Goal: Transaction & Acquisition: Obtain resource

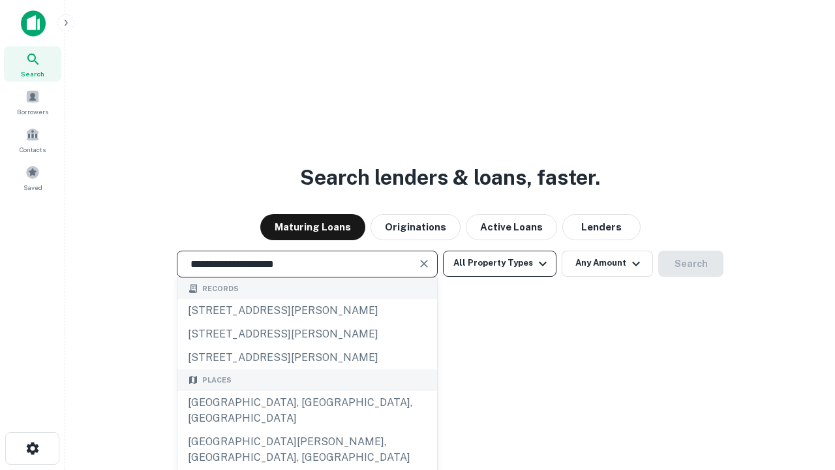
click at [307, 430] on div "[GEOGRAPHIC_DATA], [GEOGRAPHIC_DATA], [GEOGRAPHIC_DATA]" at bounding box center [307, 410] width 260 height 39
click at [500, 263] on button "All Property Types" at bounding box center [500, 264] width 114 height 26
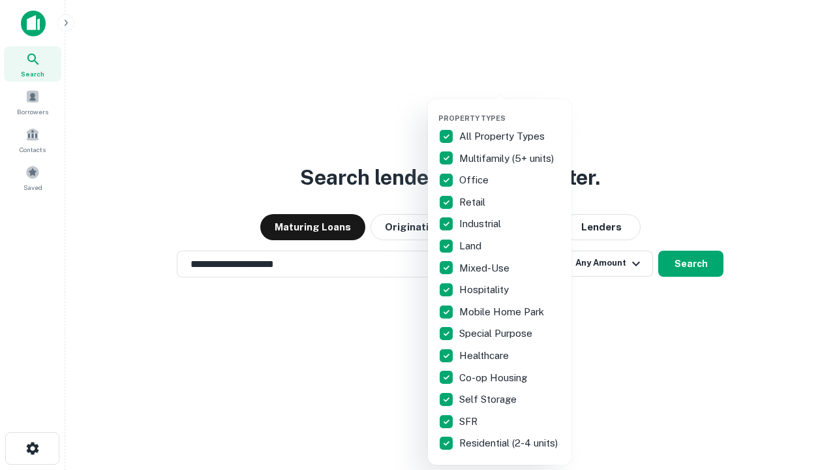
type input "**********"
click at [510, 110] on button "button" at bounding box center [510, 110] width 144 height 1
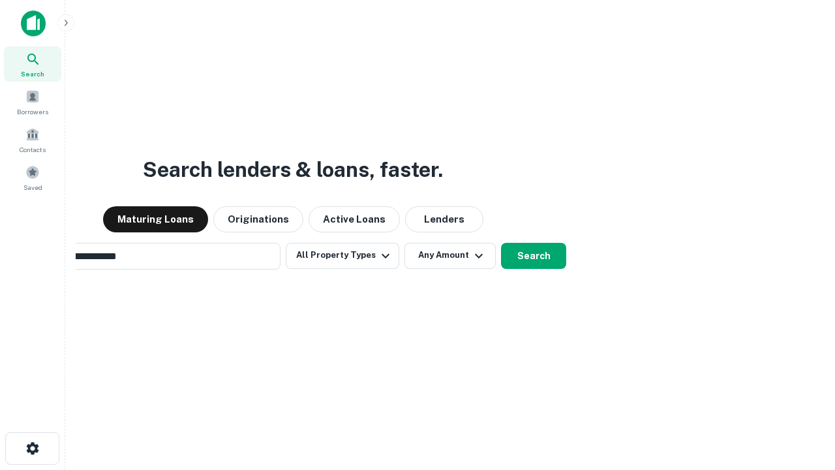
scroll to position [20, 0]
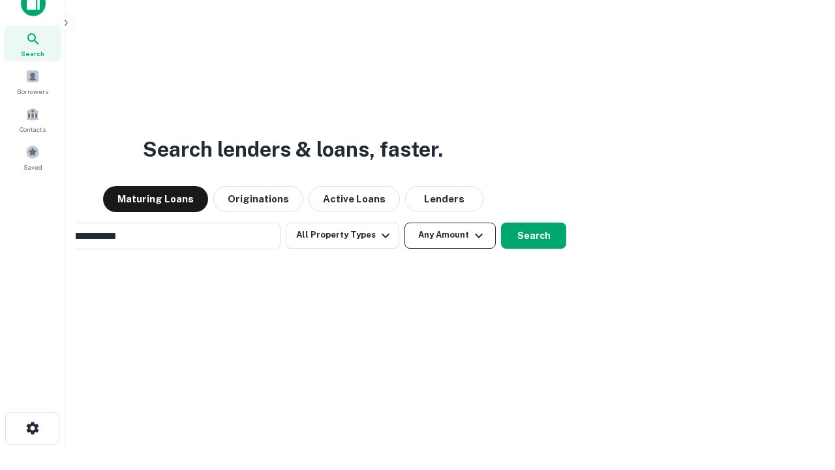
click at [405, 222] on button "Any Amount" at bounding box center [450, 235] width 91 height 26
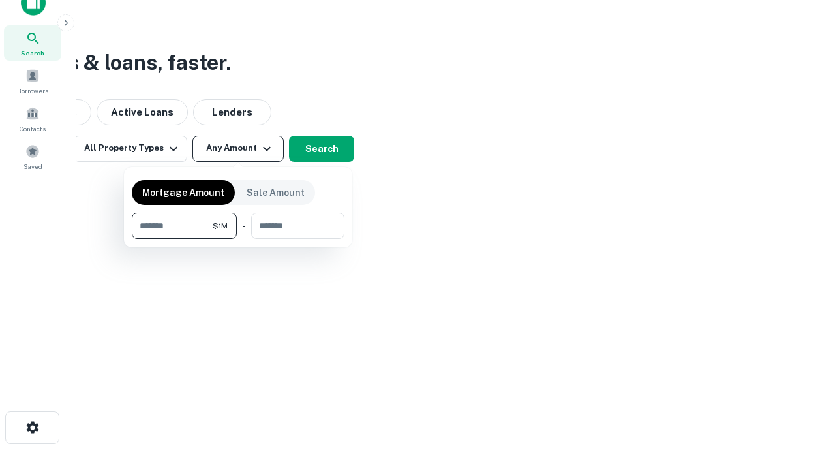
type input "*******"
click at [238, 239] on button "button" at bounding box center [238, 239] width 213 height 1
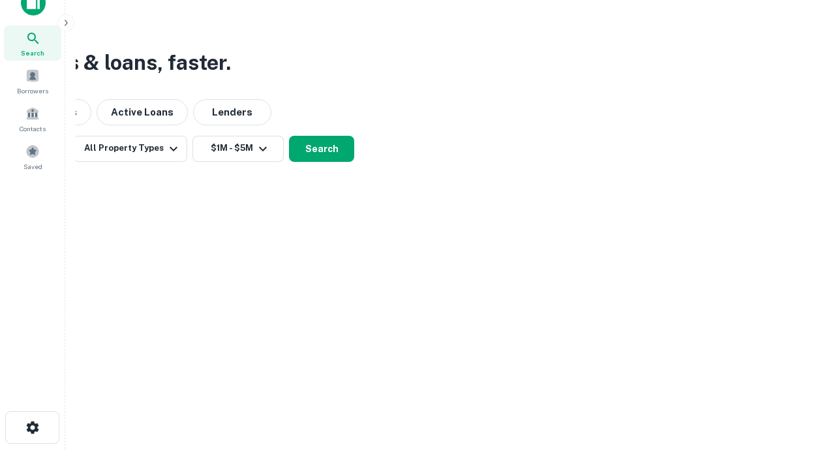
scroll to position [20, 0]
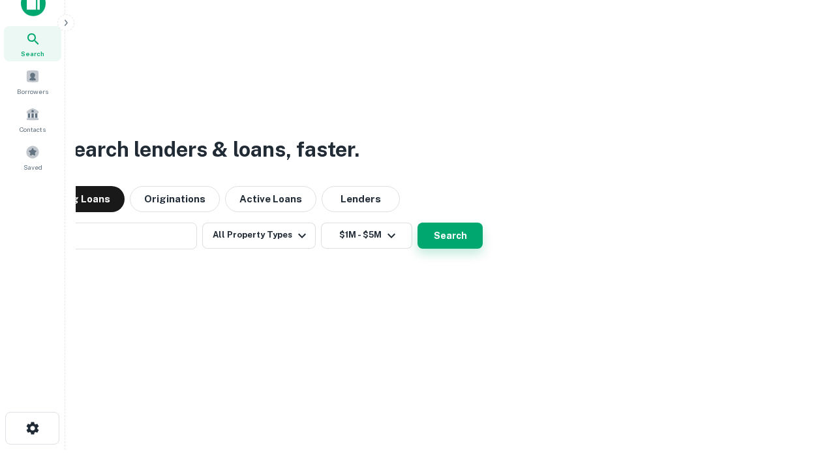
click at [418, 222] on button "Search" at bounding box center [450, 235] width 65 height 26
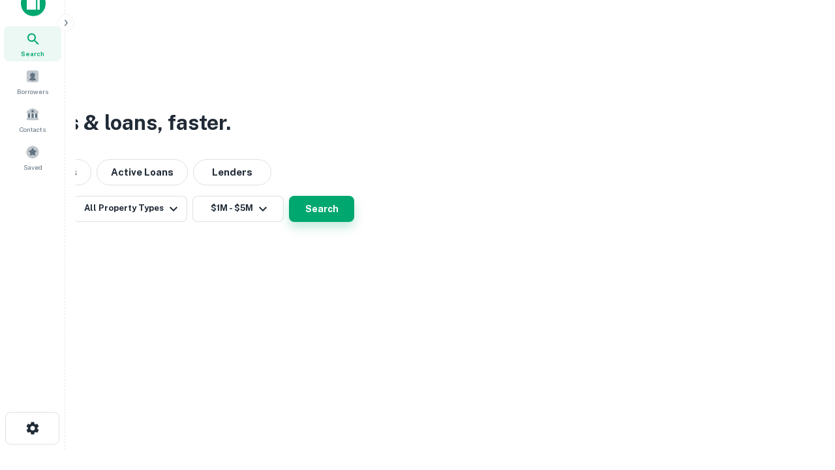
scroll to position [21, 0]
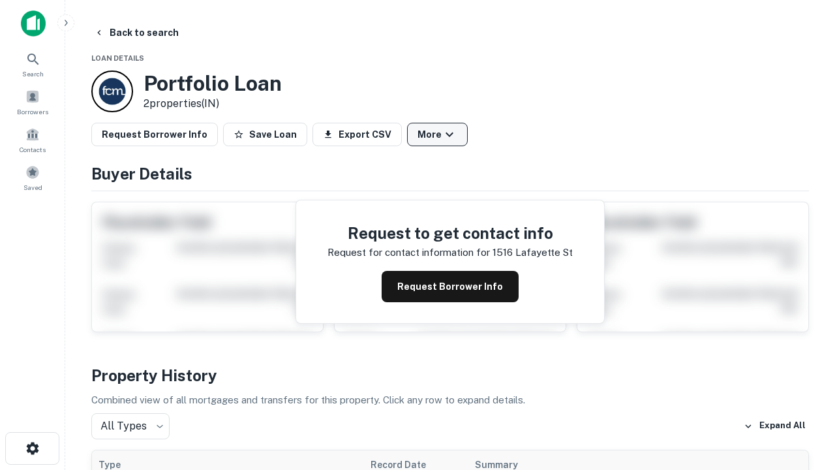
click at [437, 134] on button "More" at bounding box center [437, 134] width 61 height 23
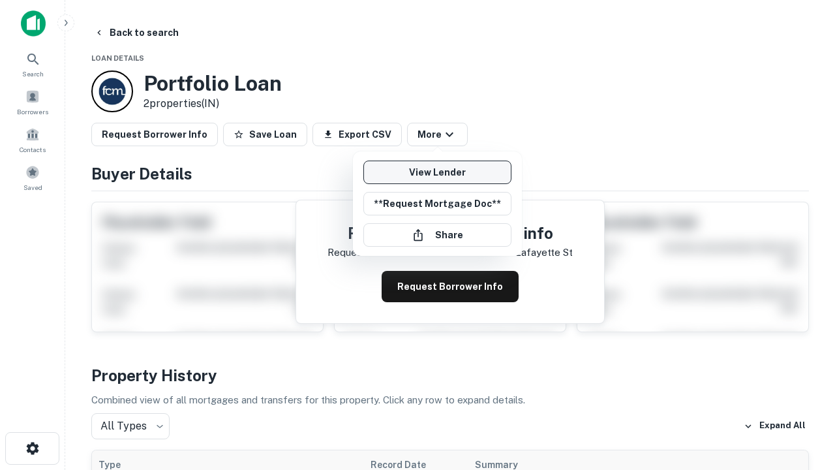
click at [437, 172] on link "View Lender" at bounding box center [437, 172] width 148 height 23
